Goal: Task Accomplishment & Management: Manage account settings

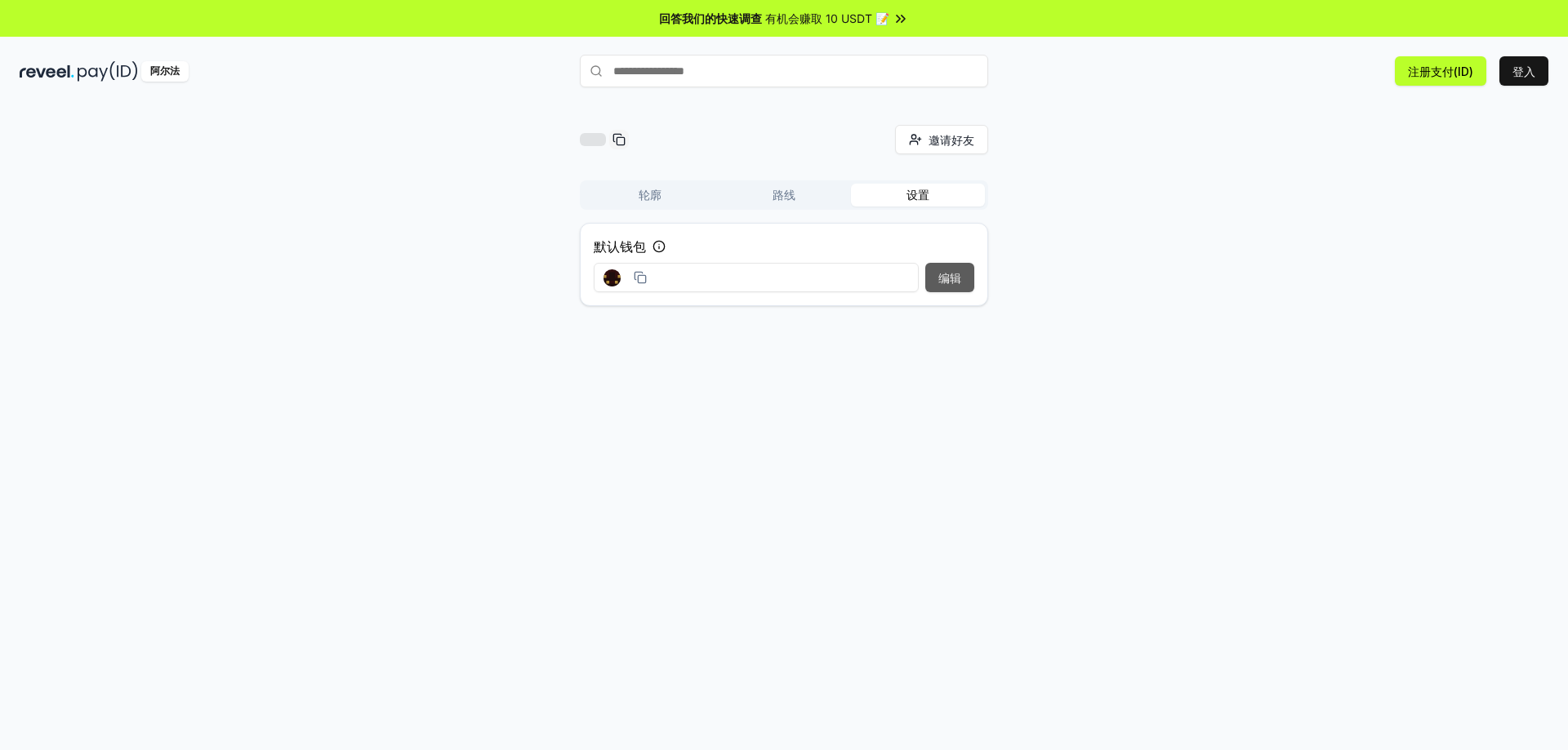
click at [949, 280] on font "编辑" at bounding box center [950, 277] width 23 height 13
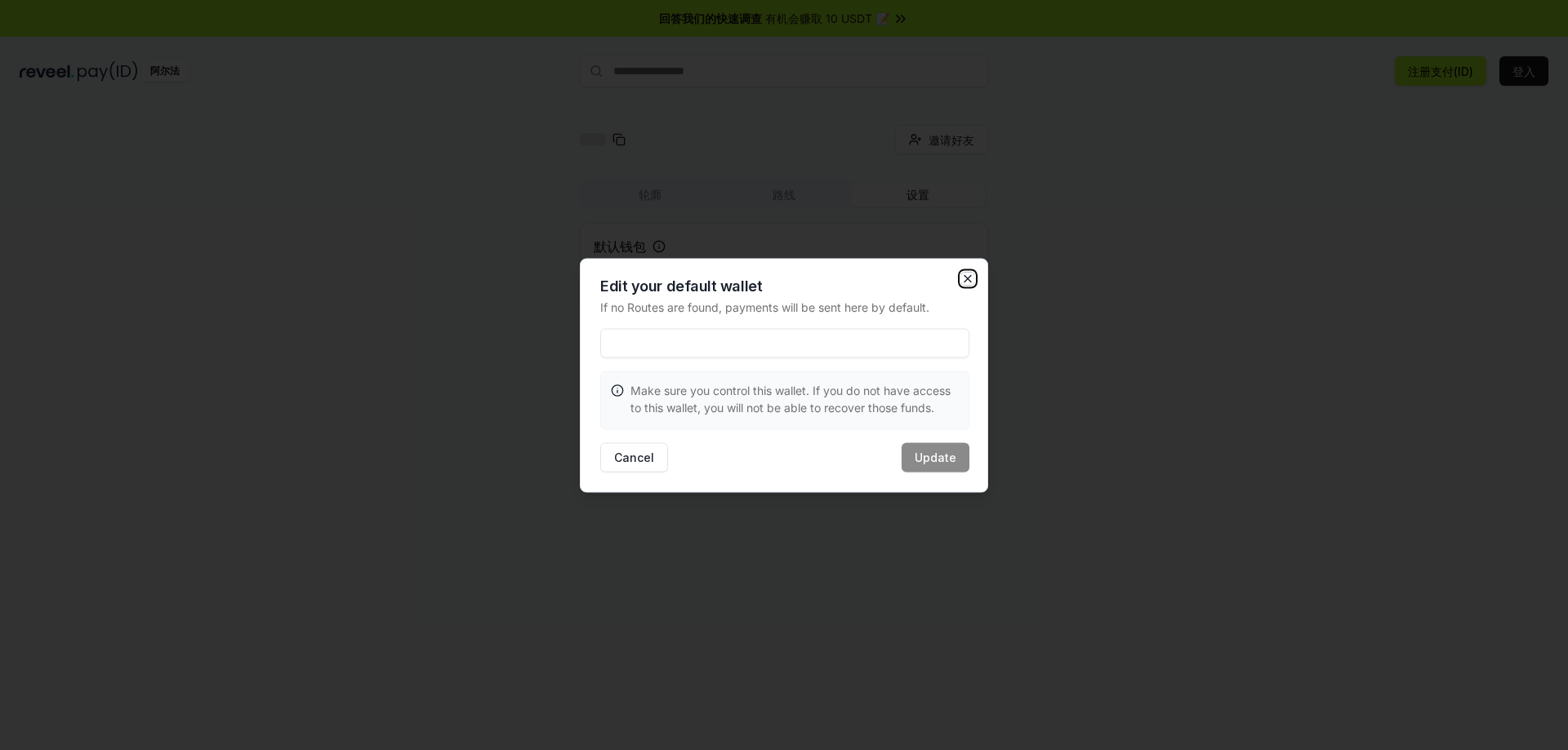
click at [967, 280] on icon "button" at bounding box center [967, 278] width 13 height 13
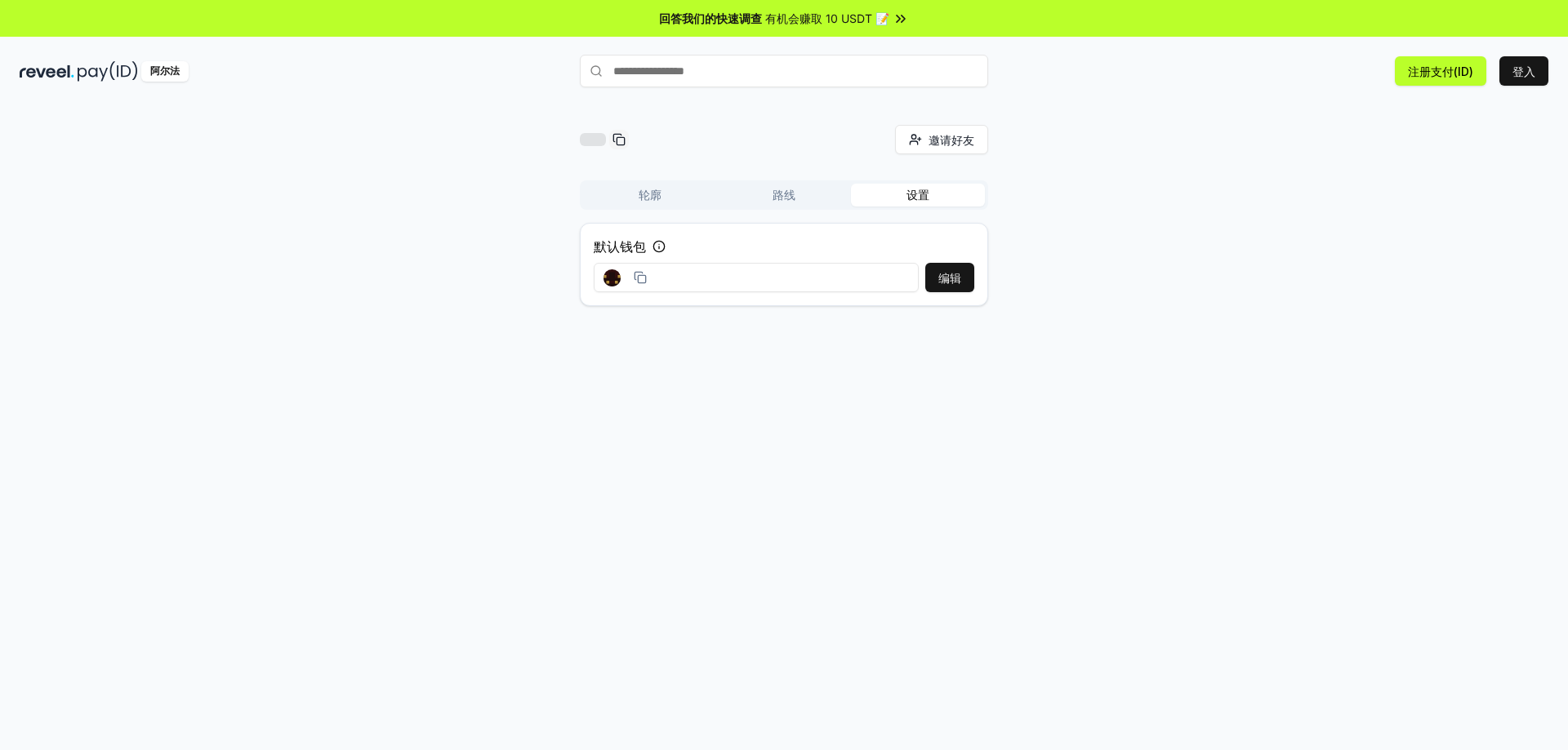
click at [648, 202] on font "轮廓" at bounding box center [650, 195] width 23 height 16
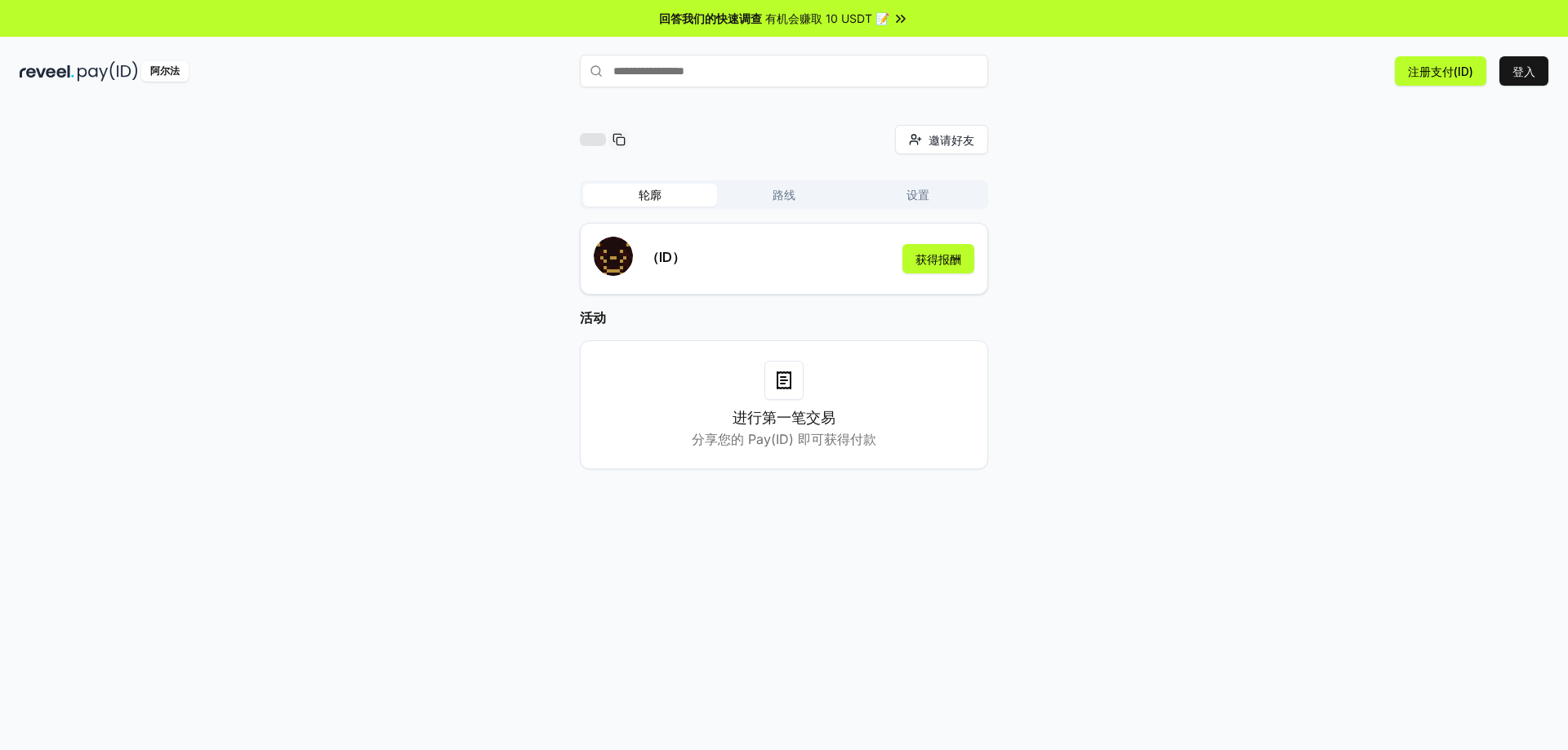
click at [798, 197] on button "路线" at bounding box center [784, 195] width 134 height 23
